Goal: Transaction & Acquisition: Subscribe to service/newsletter

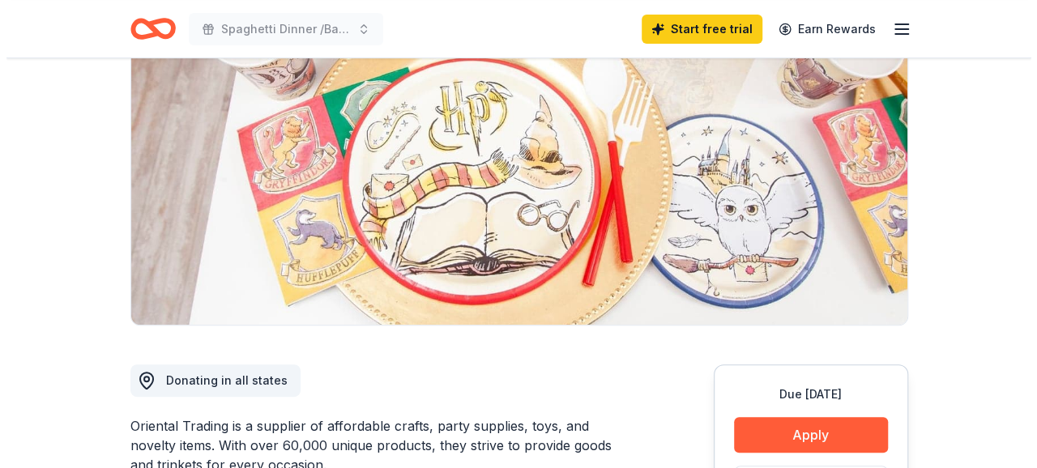
scroll to position [324, 0]
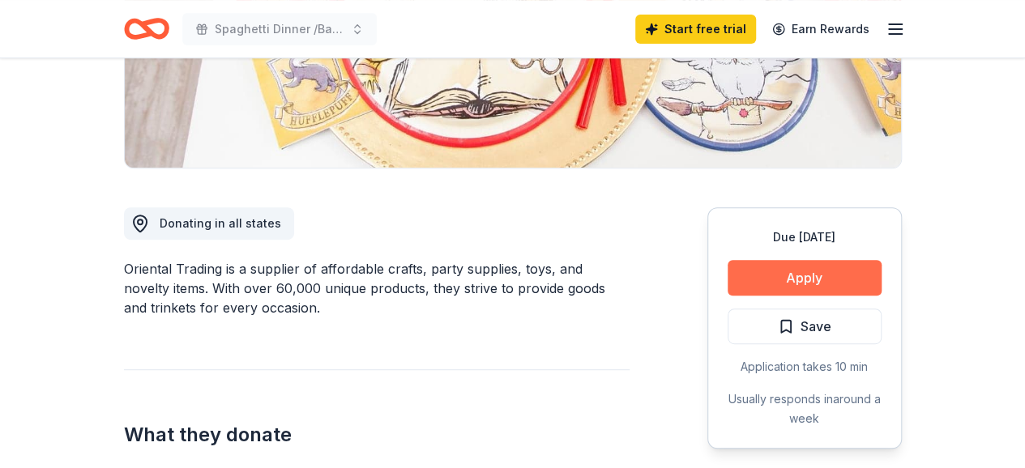
click at [794, 284] on button "Apply" at bounding box center [805, 278] width 154 height 36
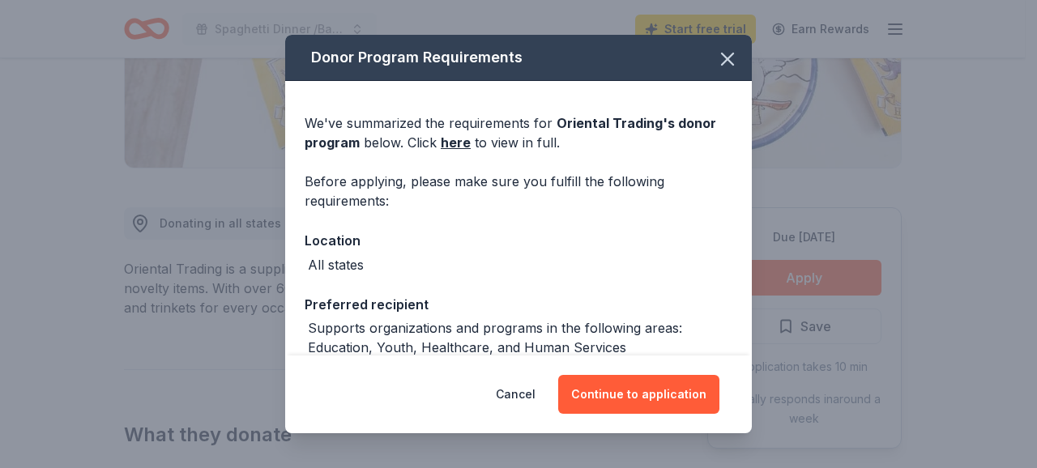
click at [523, 257] on div "All states" at bounding box center [519, 264] width 428 height 19
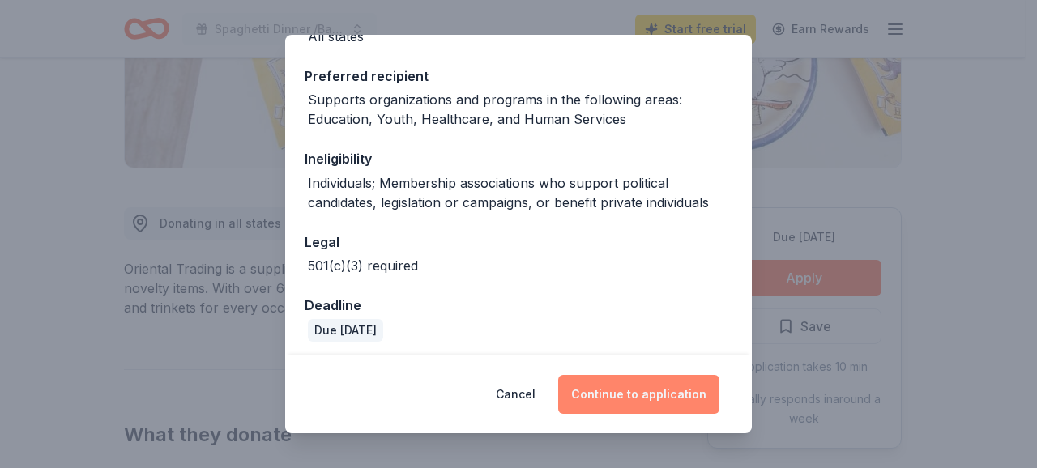
scroll to position [234, 0]
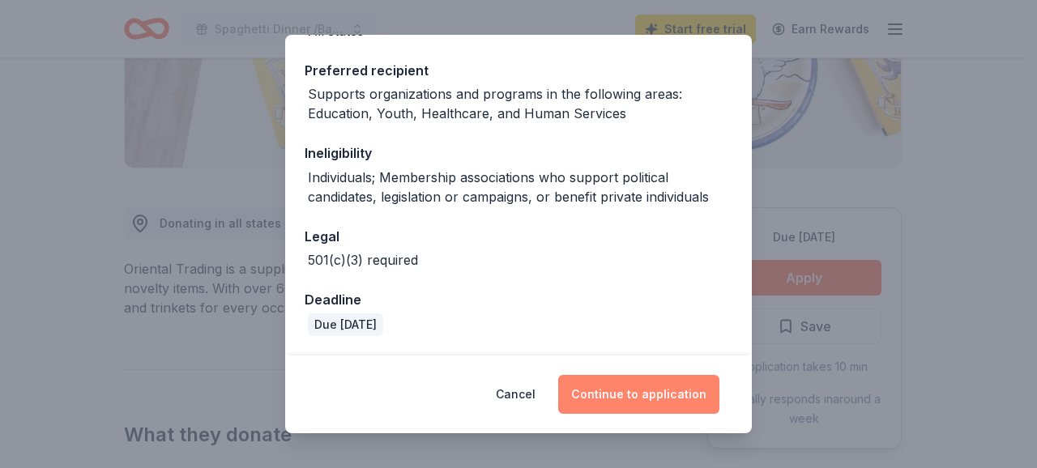
click at [620, 395] on button "Continue to application" at bounding box center [638, 394] width 161 height 39
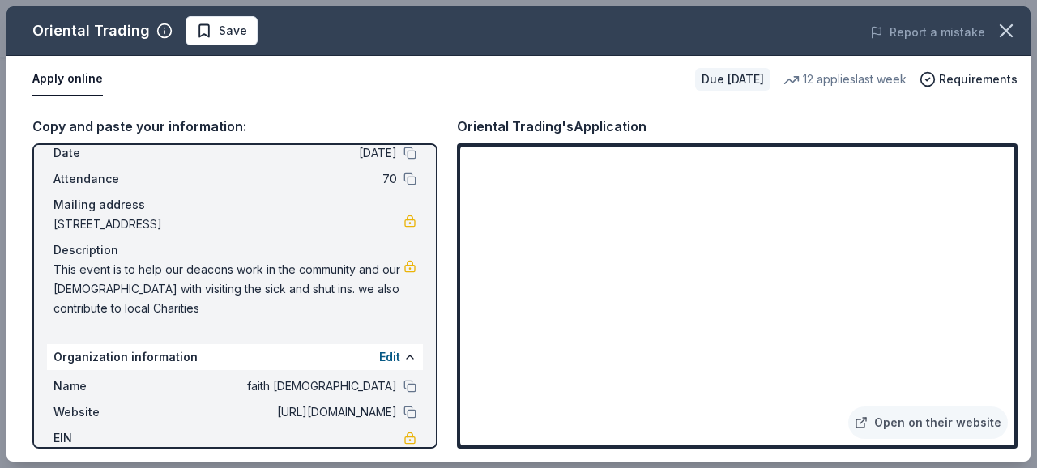
scroll to position [177, 0]
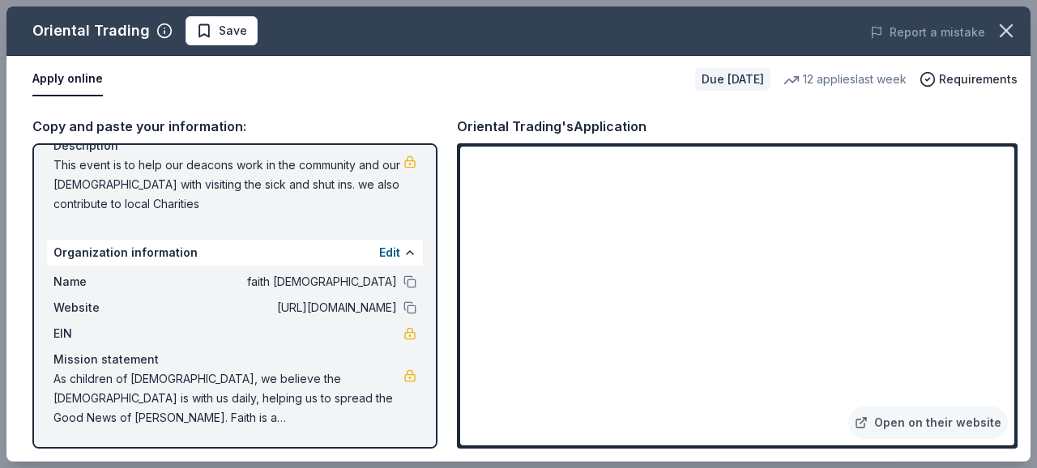
click at [347, 338] on div "EIN" at bounding box center [234, 333] width 363 height 19
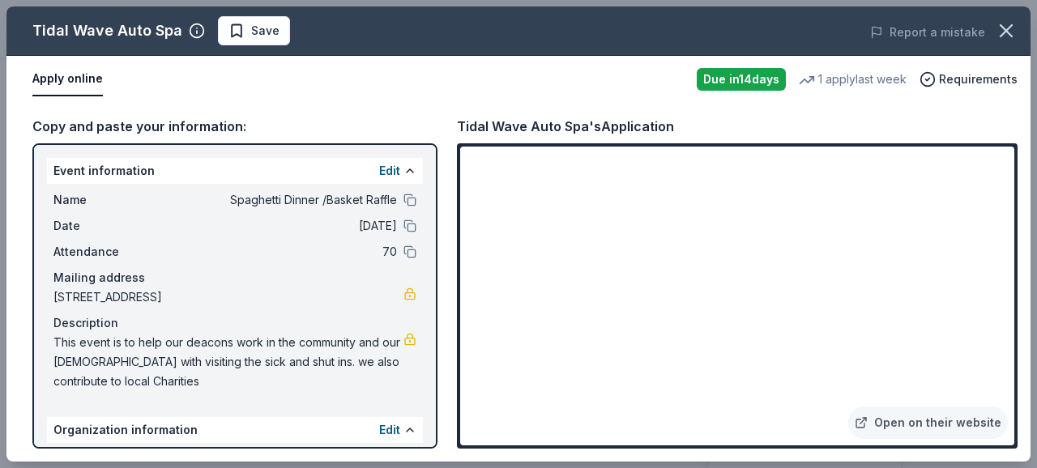
scroll to position [162, 0]
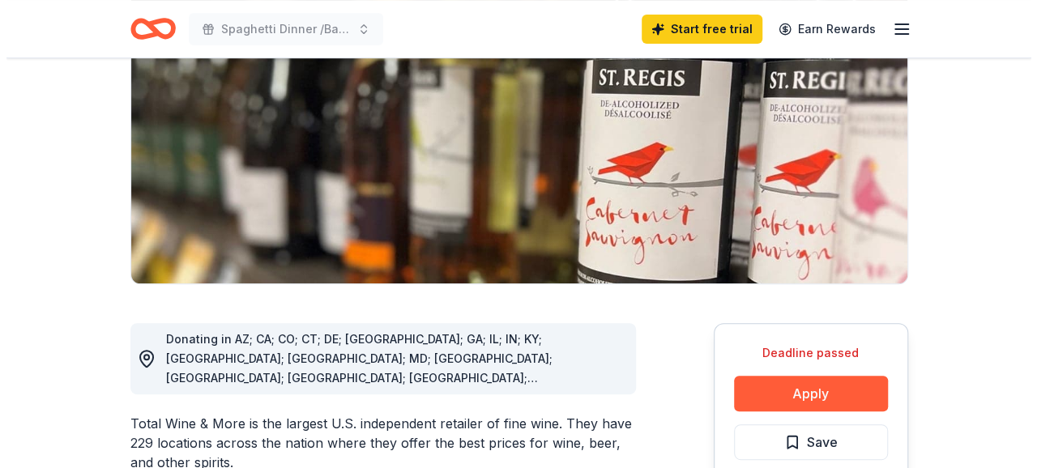
scroll to position [243, 0]
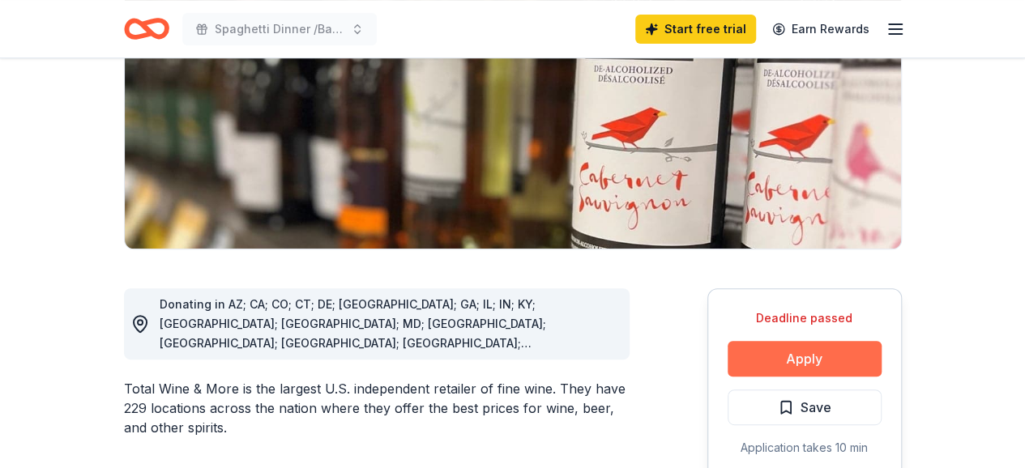
click at [817, 359] on button "Apply" at bounding box center [805, 359] width 154 height 36
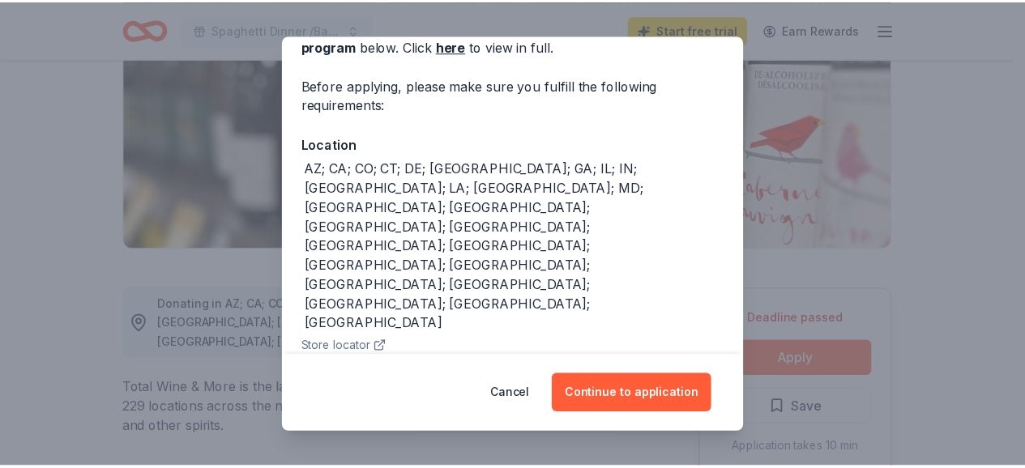
scroll to position [110, 0]
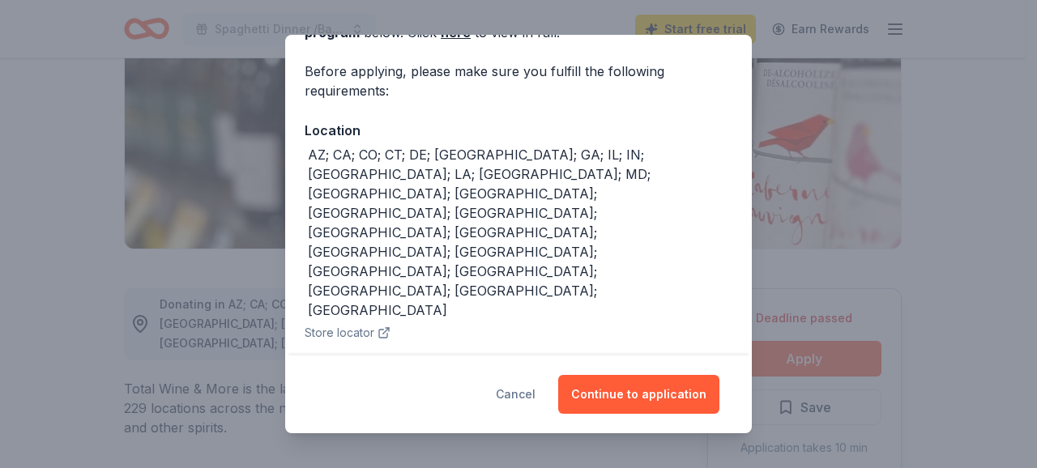
click at [535, 397] on button "Cancel" at bounding box center [516, 394] width 40 height 39
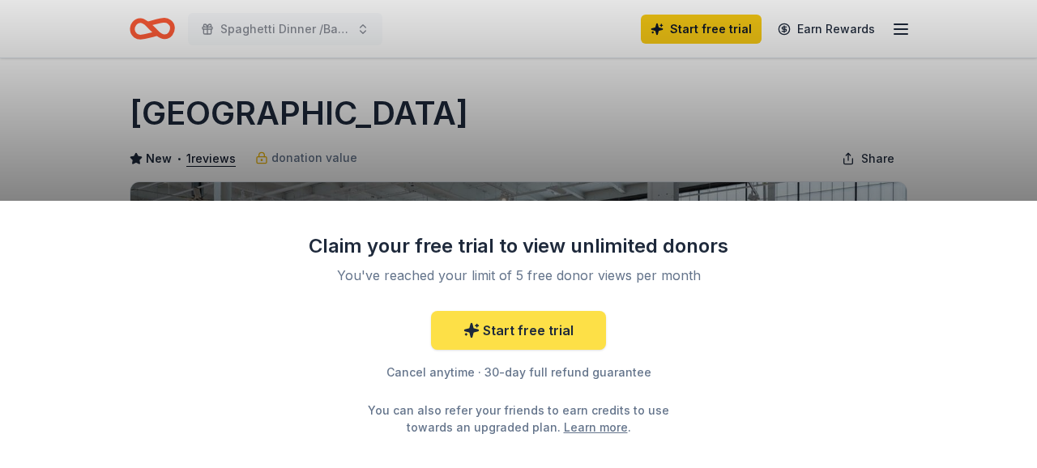
click at [508, 318] on link "Start free trial" at bounding box center [518, 330] width 175 height 39
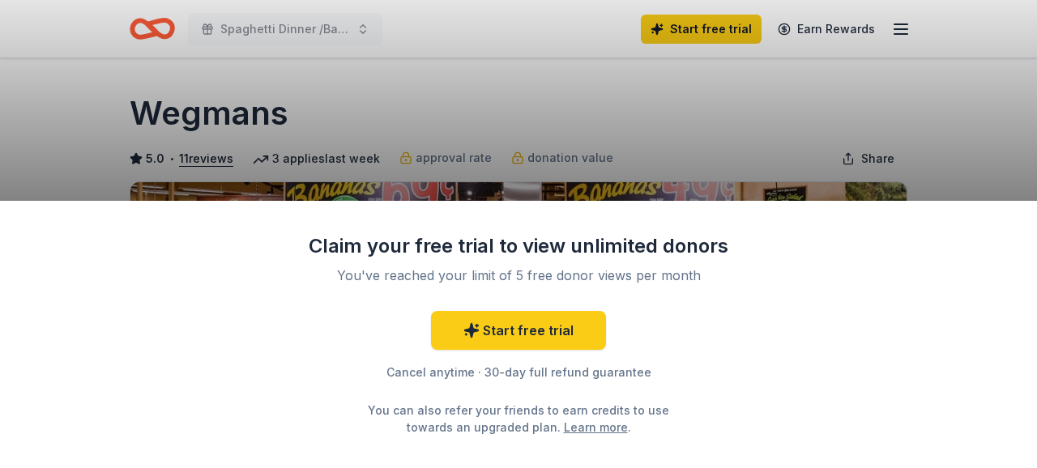
scroll to position [162, 0]
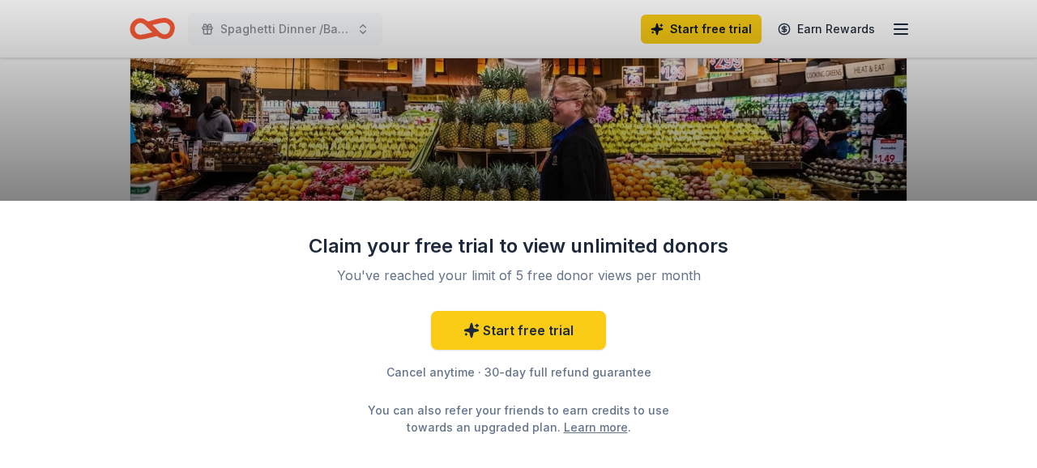
click at [720, 36] on div "Claim your free trial to view unlimited donors You've reached your limit of 5 f…" at bounding box center [518, 234] width 1037 height 468
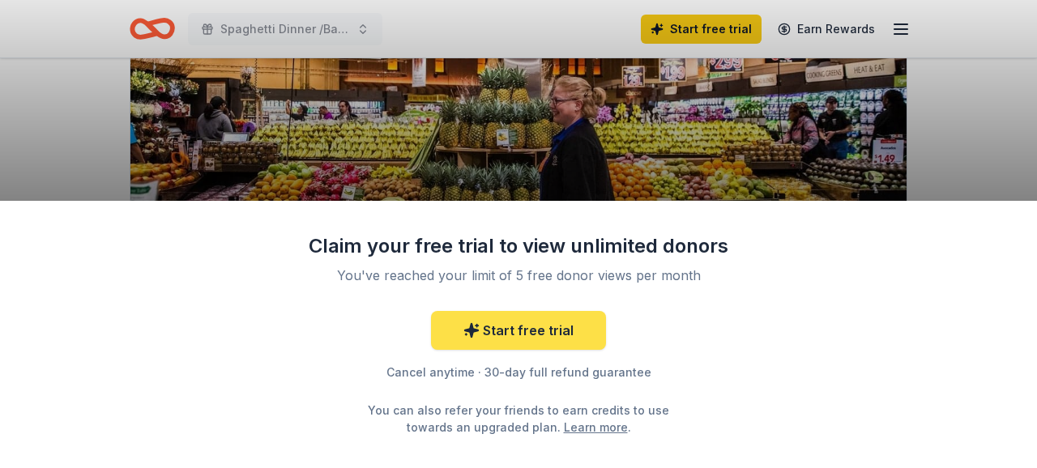
click at [540, 340] on link "Start free trial" at bounding box center [518, 330] width 175 height 39
click at [523, 325] on link "Start free trial" at bounding box center [518, 330] width 175 height 39
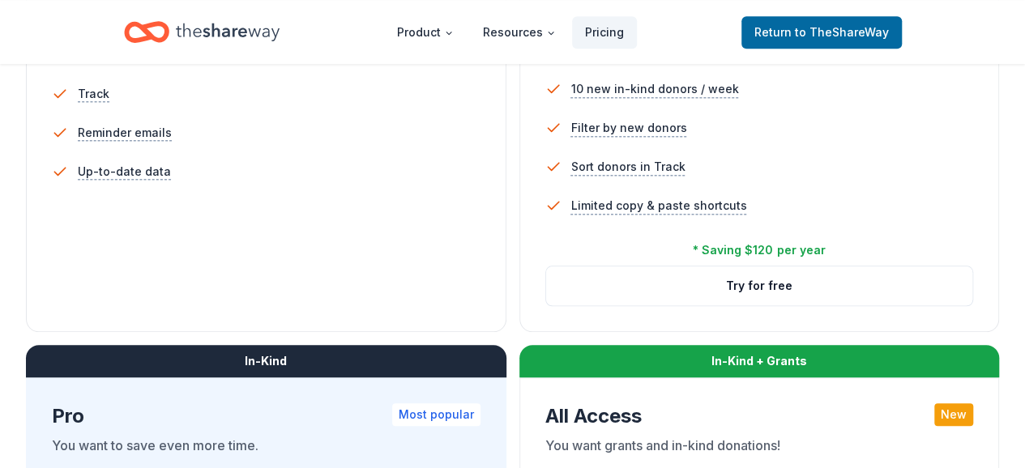
scroll to position [648, 0]
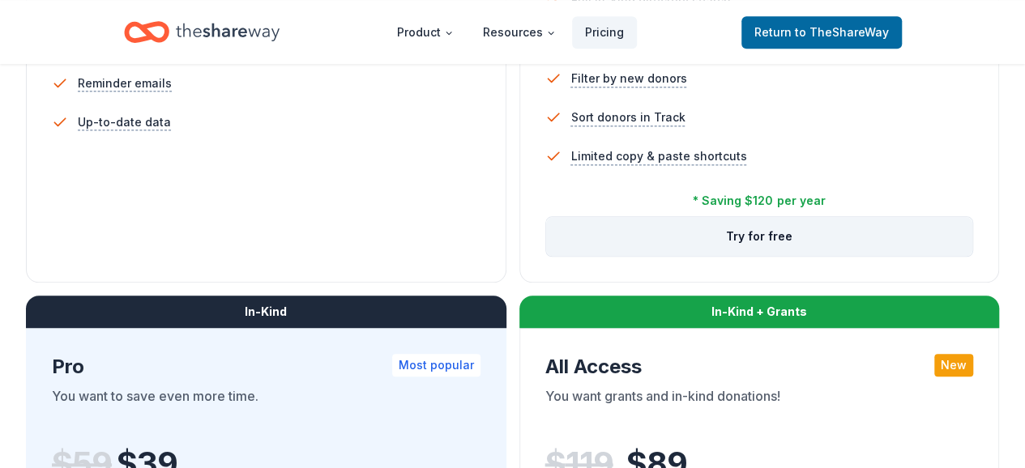
click at [546, 256] on button "Try for free" at bounding box center [759, 236] width 427 height 39
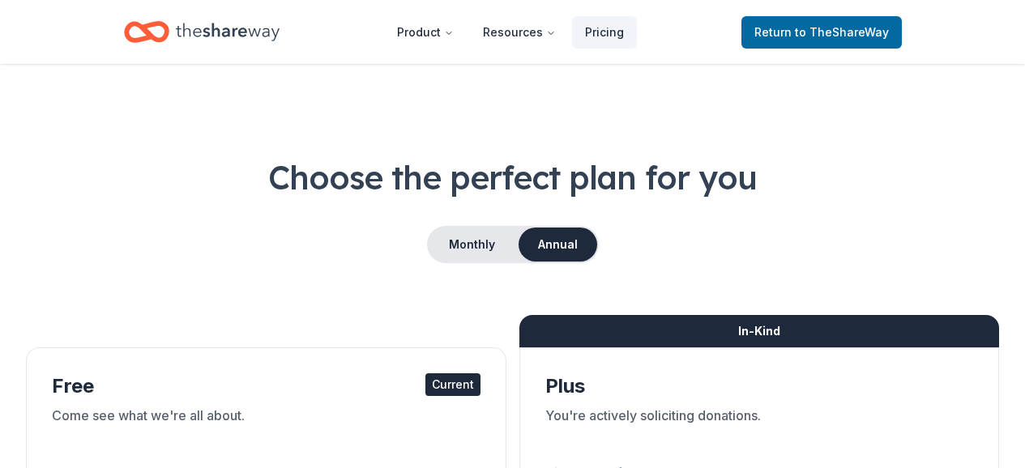
scroll to position [648, 0]
